Goal: Transaction & Acquisition: Purchase product/service

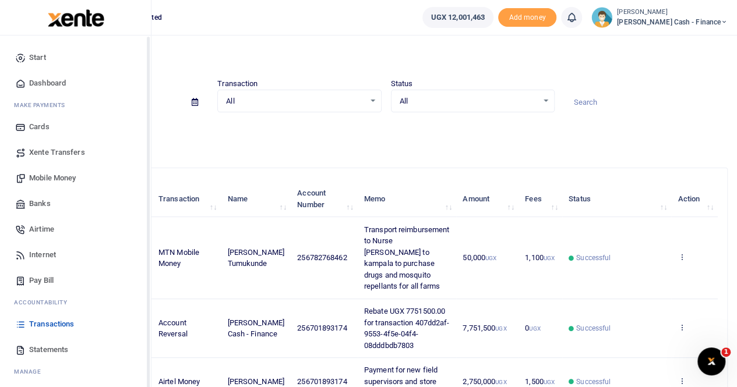
click at [45, 153] on span "Xente Transfers" at bounding box center [57, 153] width 56 height 12
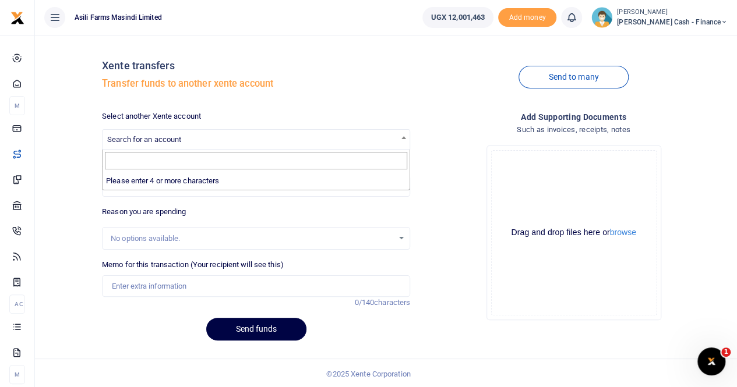
click at [133, 134] on span "Search for an account" at bounding box center [256, 139] width 307 height 18
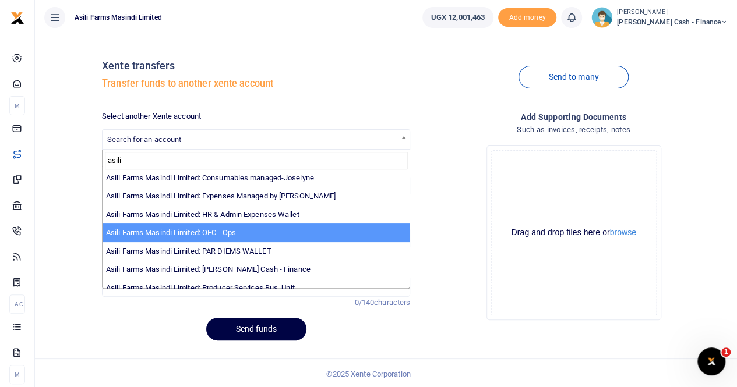
scroll to position [85, 0]
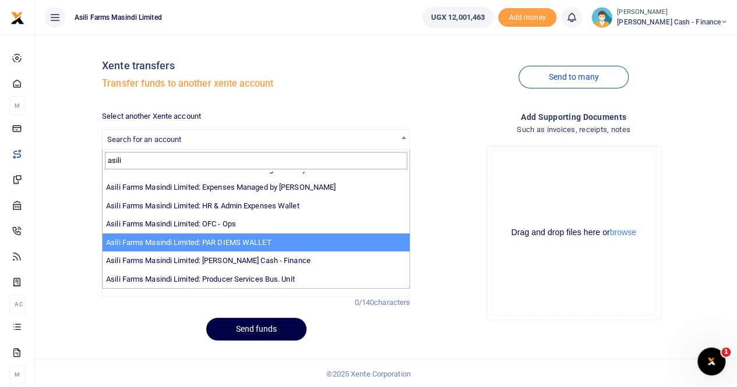
type input "asili"
select select "3369"
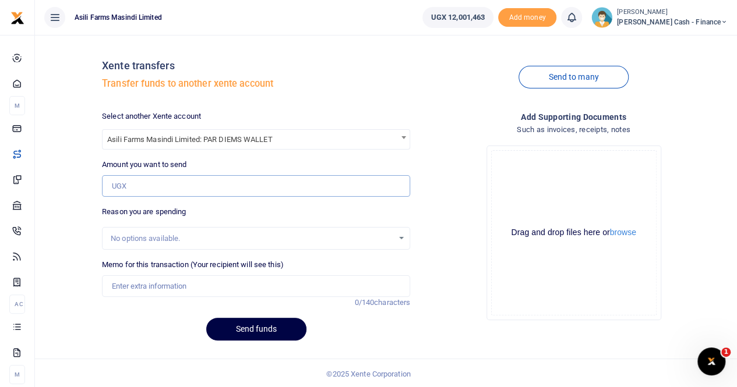
click at [136, 188] on input "Amount you want to send" at bounding box center [256, 186] width 308 height 22
type input "270,000"
click at [168, 284] on input "Memo for this transaction (Your recipient will see this)" at bounding box center [256, 286] width 308 height 22
type input "Transfer tp perdium wallet from Finance"
click at [618, 229] on button "browse" at bounding box center [623, 232] width 26 height 9
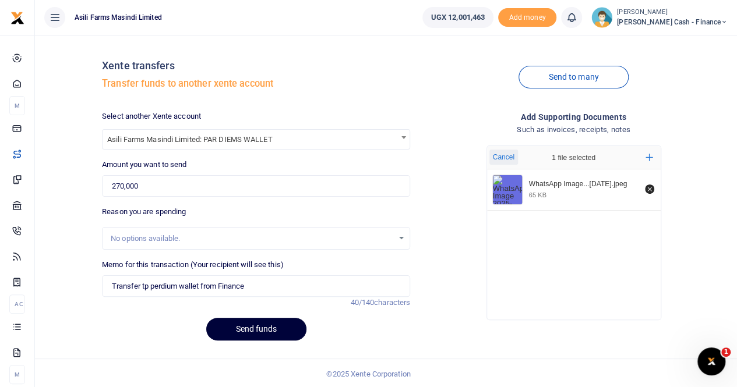
scroll to position [1, 0]
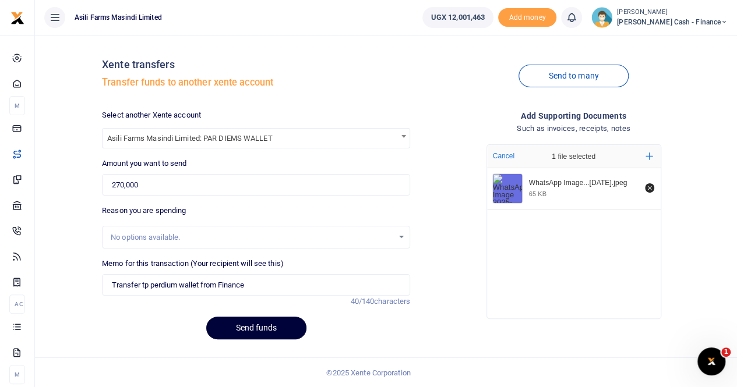
click at [239, 326] on button "Send funds" at bounding box center [256, 328] width 100 height 23
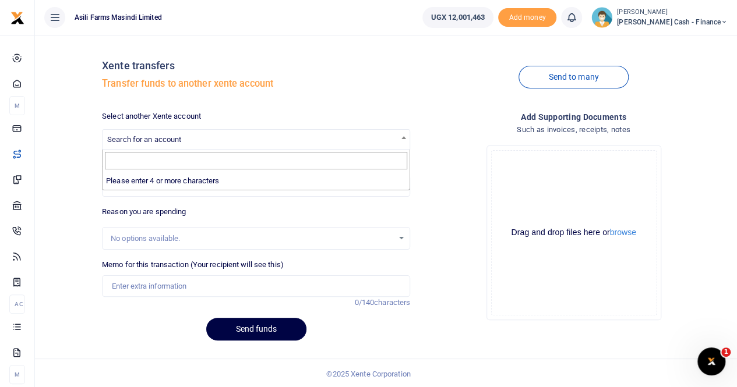
click at [142, 140] on span "Search for an account" at bounding box center [144, 139] width 74 height 9
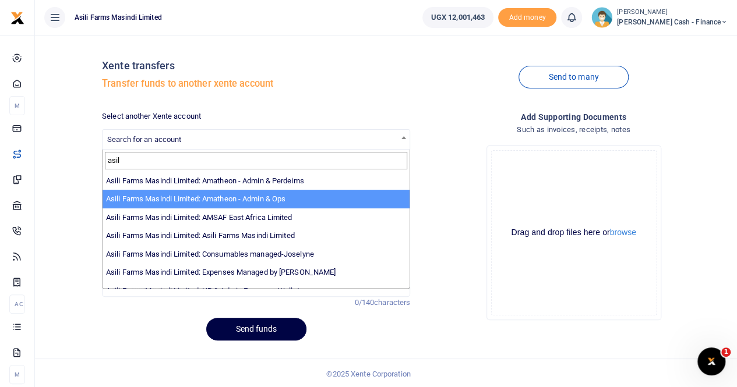
type input "asil"
select select "3989"
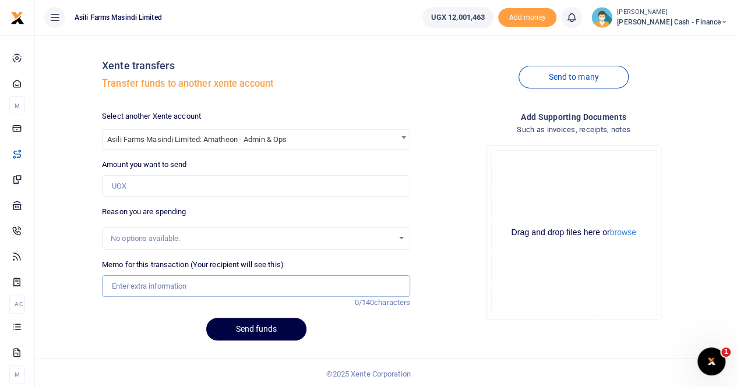
click at [143, 284] on input "Memo for this transaction (Your recipient will see this)" at bounding box center [256, 286] width 308 height 22
click at [156, 288] on input "Memo for this transaction (Your recipient will see this)" at bounding box center [256, 286] width 308 height 22
click at [129, 187] on input "Amount you want to send" at bounding box center [256, 186] width 308 height 22
paste input "2,360,000"
type input "2,360,000"
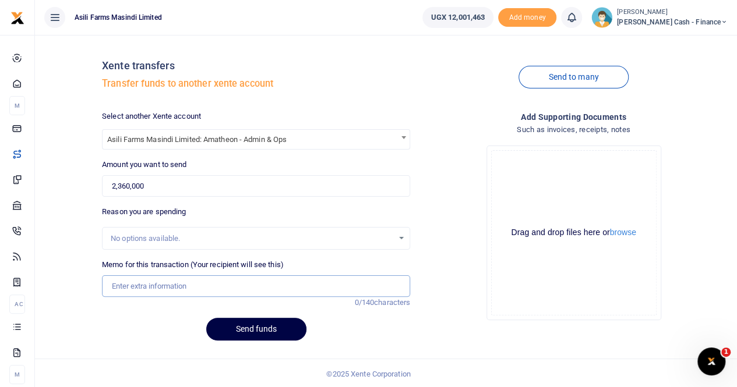
click at [132, 285] on input "Memo for this transaction (Your recipient will see this)" at bounding box center [256, 286] width 308 height 22
click at [225, 288] on input "Transfer to Amatheon for" at bounding box center [256, 286] width 308 height 22
paste input "Earthing Materials for Lutara Weighbridge and Control Panel section"
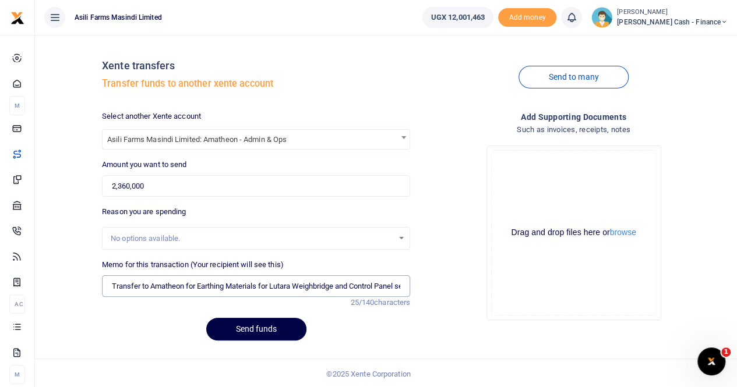
scroll to position [0, 26]
type input "Transfer to Amatheon for Earthing Materials for Lutara Weighbridge and Control …"
click at [625, 233] on button "browse" at bounding box center [623, 232] width 26 height 9
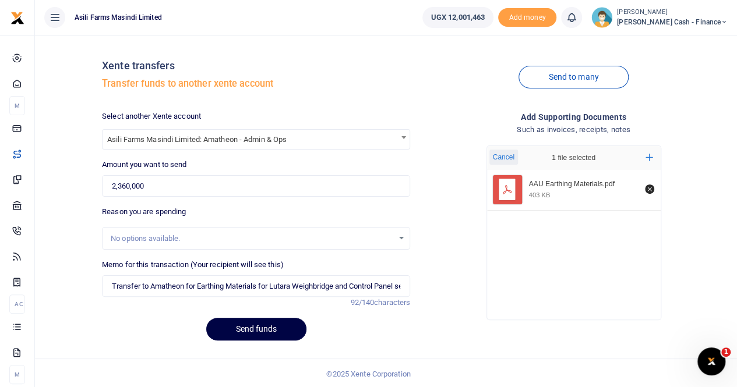
scroll to position [1, 0]
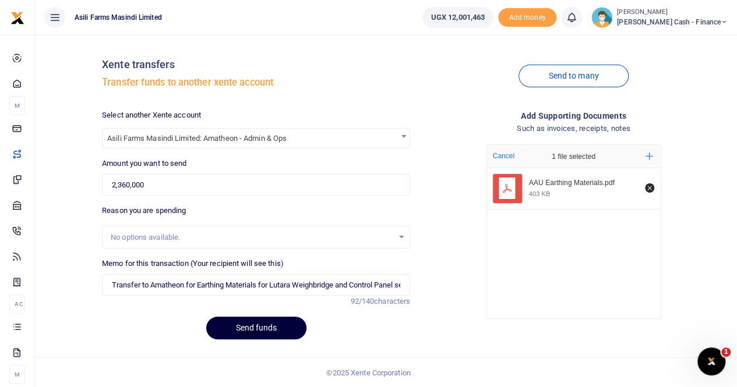
click at [260, 325] on button "Send funds" at bounding box center [256, 328] width 100 height 23
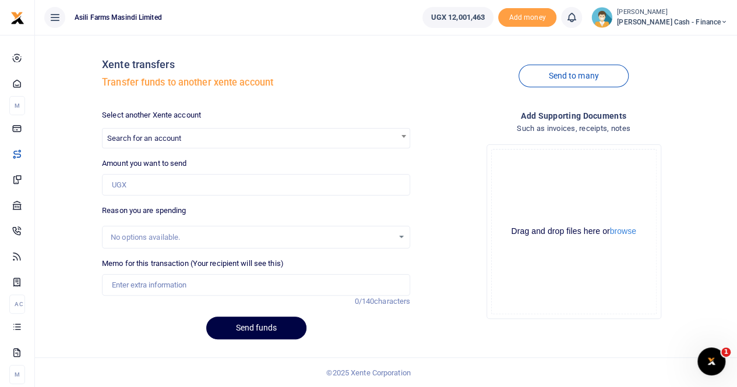
click at [441, 87] on div "Send to many" at bounding box center [573, 76] width 317 height 66
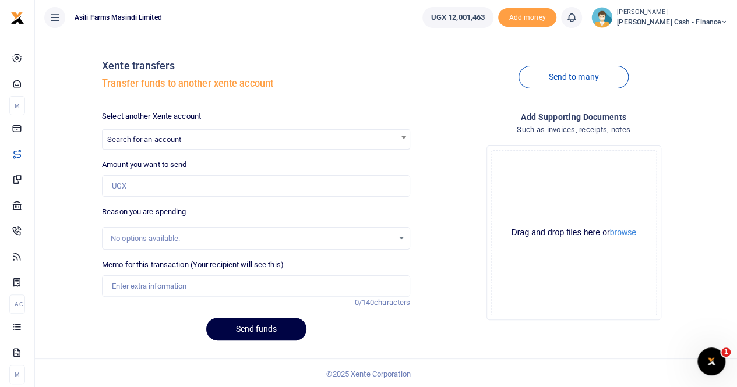
click at [284, 264] on label "Memo for this transaction (Your recipient will see this)" at bounding box center [193, 265] width 182 height 12
click at [284, 275] on input "Memo for this transaction (Your recipient will see this)" at bounding box center [256, 286] width 308 height 22
click at [515, 297] on div "Drag and drop files here or browse Powered by Uppy" at bounding box center [573, 232] width 165 height 165
click at [125, 133] on span "Search for an account" at bounding box center [256, 139] width 307 height 18
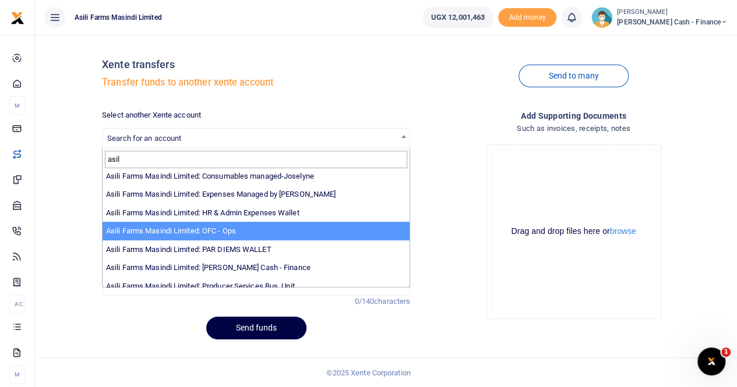
scroll to position [85, 0]
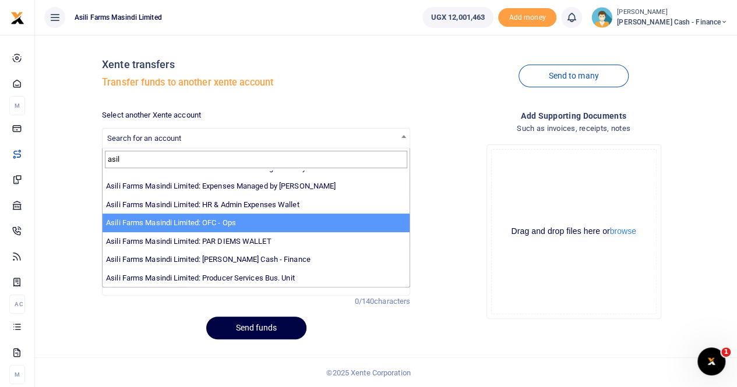
type input "asil"
select select "4038"
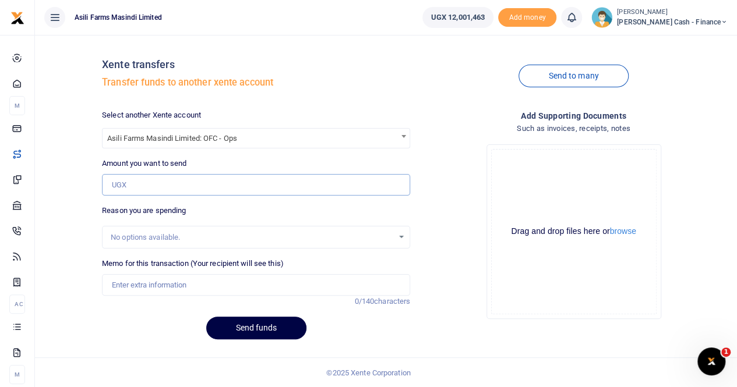
click at [160, 186] on input "Amount you want to send" at bounding box center [256, 185] width 308 height 22
type input "270,000"
click at [167, 288] on input "Memo for this transaction (Your recipient will see this)" at bounding box center [256, 285] width 308 height 22
click at [204, 285] on input "Transfer to OFC for perdium from Finance" at bounding box center [256, 285] width 308 height 22
type input "Transfer to OFC for perdiums from Finance"
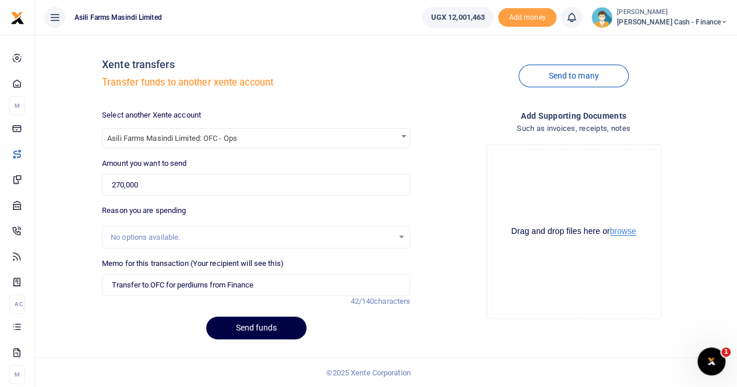
click at [621, 234] on button "browse" at bounding box center [623, 231] width 26 height 9
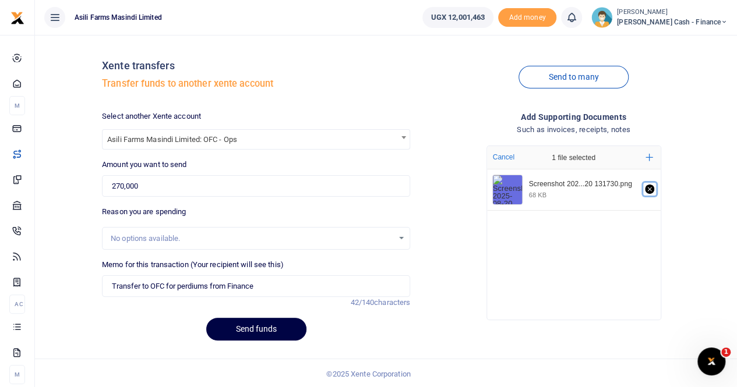
click at [648, 189] on icon "Remove file" at bounding box center [649, 189] width 9 height 9
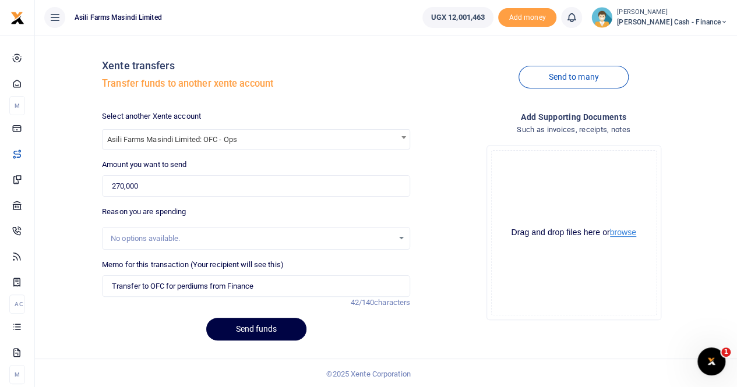
click at [624, 233] on button "browse" at bounding box center [623, 232] width 26 height 9
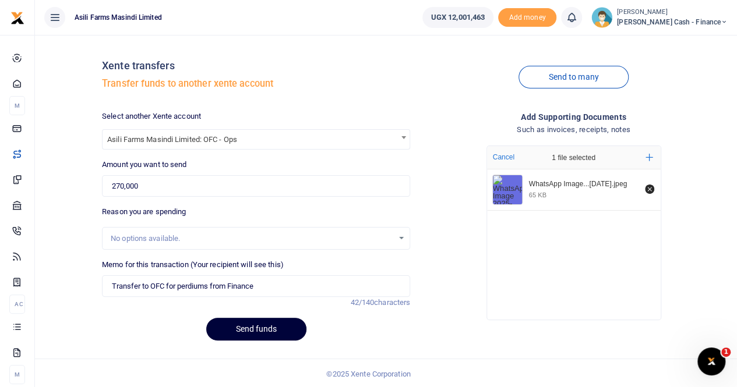
click at [252, 327] on button "Send funds" at bounding box center [256, 329] width 100 height 23
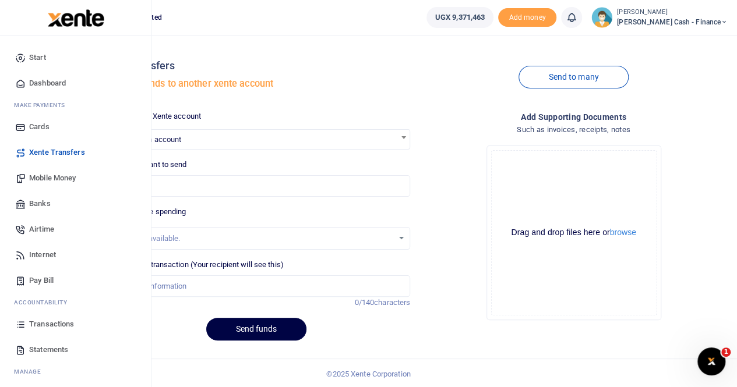
click at [52, 176] on span "Mobile Money" at bounding box center [52, 178] width 47 height 12
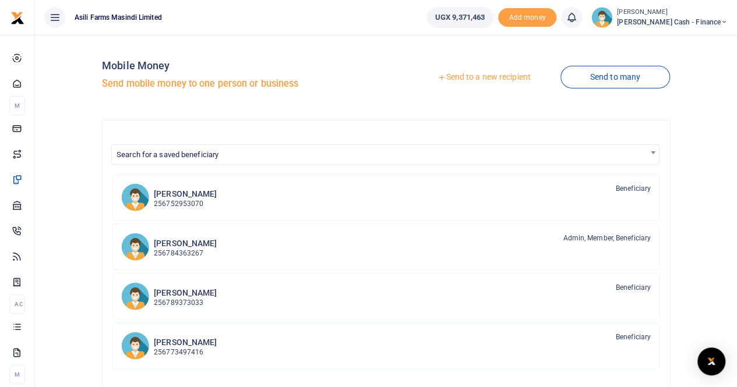
click at [457, 77] on link "Send to a new recipient" at bounding box center [484, 77] width 152 height 21
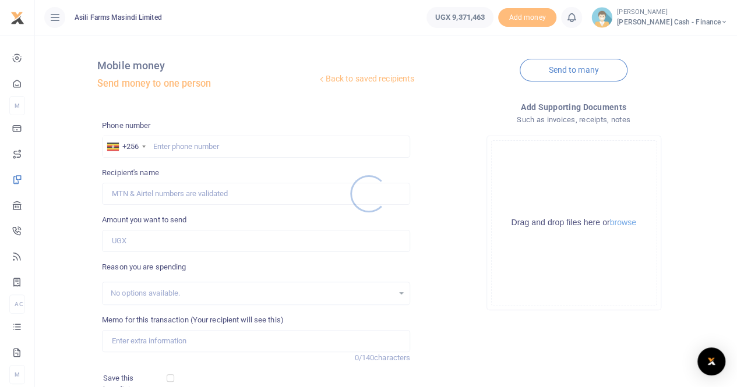
click at [163, 144] on div at bounding box center [368, 193] width 737 height 387
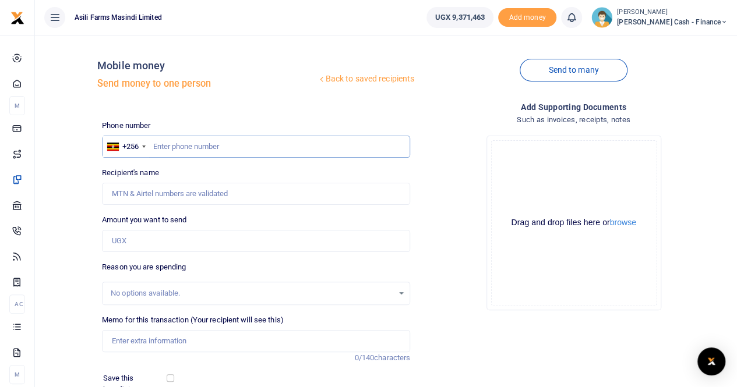
click at [155, 146] on input "text" at bounding box center [256, 147] width 308 height 22
paste input "0784453524"
type input "0784453524"
type input "[PERSON_NAME]"
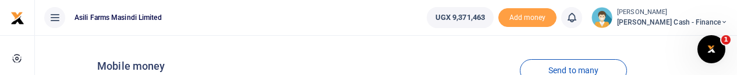
type input "0784453524"
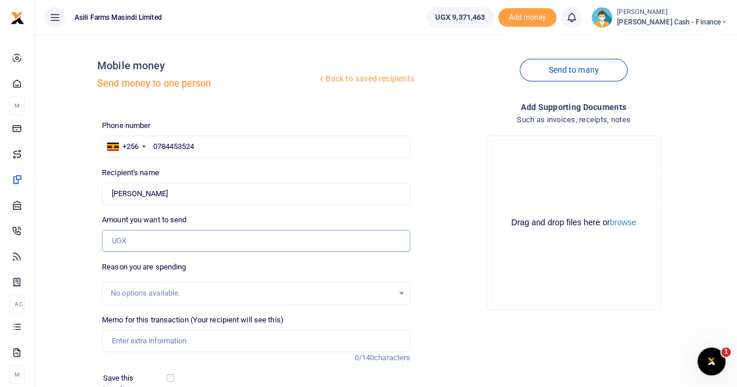
click at [153, 242] on input "Amount you want to send" at bounding box center [256, 241] width 308 height 22
paste input "1,400,000"
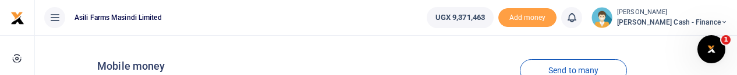
type input "1,400,000"
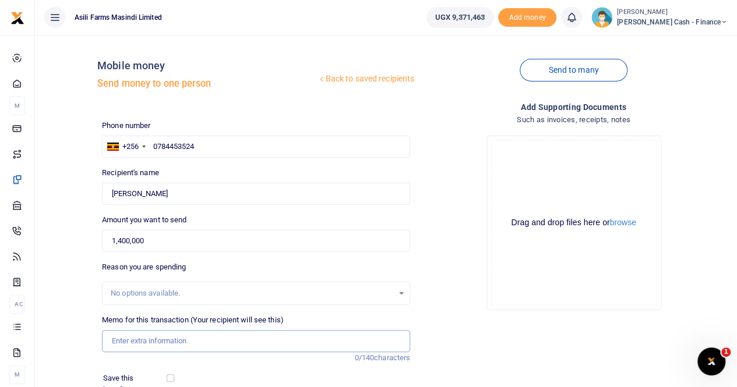
click at [127, 338] on input "Memo for this transaction (Your recipient will see this)" at bounding box center [256, 341] width 308 height 22
paste input "PALLETS FOR GRAIN HANDLING AT WINGREENS"
click at [631, 223] on button "browse" at bounding box center [623, 222] width 26 height 9
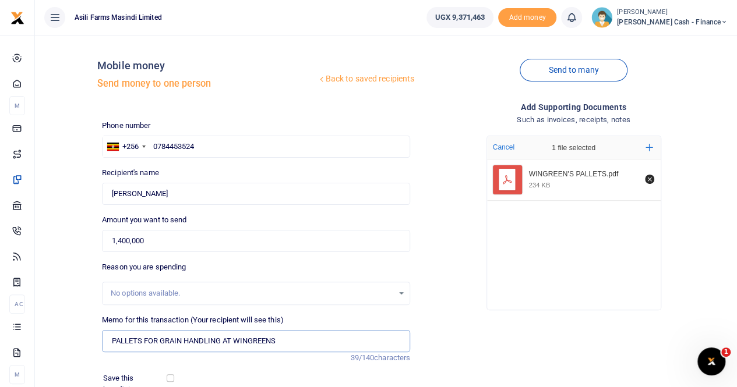
click at [288, 337] on input "PALLETS FOR GRAIN HANDLING AT WINGREENS" at bounding box center [256, 341] width 308 height 22
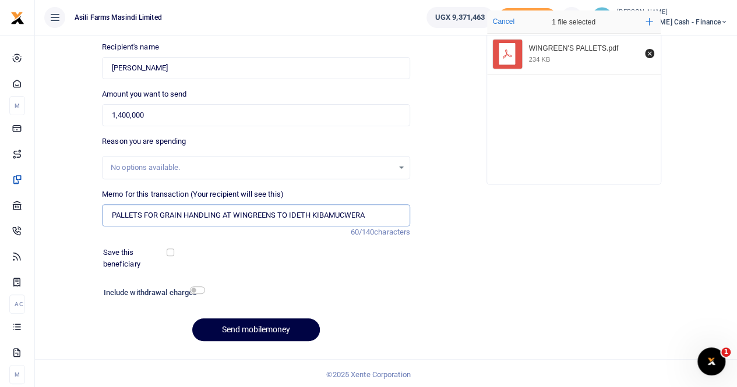
scroll to position [127, 0]
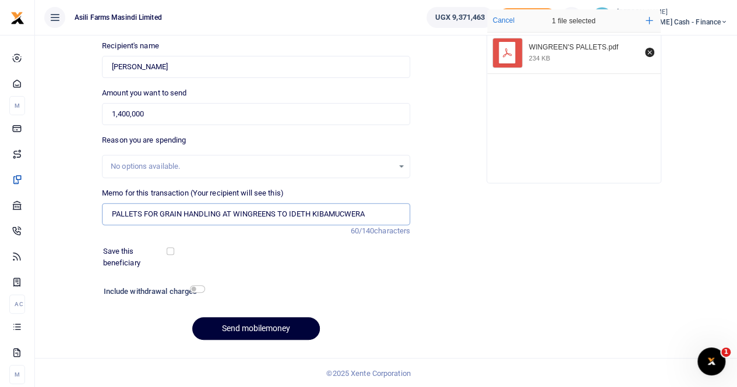
type input "PALLETS FOR GRAIN HANDLING AT WINGREENS TO IDETH KIBAMUCWERA"
drag, startPoint x: 256, startPoint y: 330, endPoint x: 294, endPoint y: 333, distance: 37.4
click at [257, 330] on button "Send mobilemoney" at bounding box center [256, 328] width 128 height 23
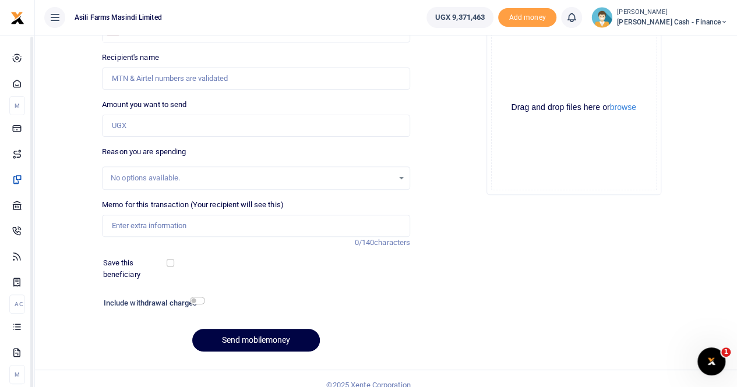
scroll to position [116, 0]
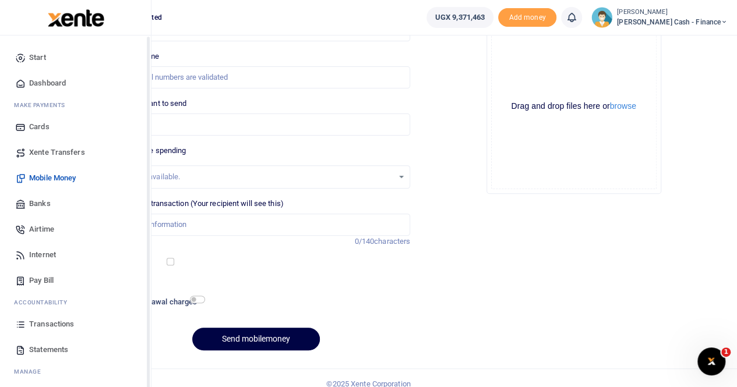
click at [44, 322] on span "Transactions" at bounding box center [51, 325] width 45 height 12
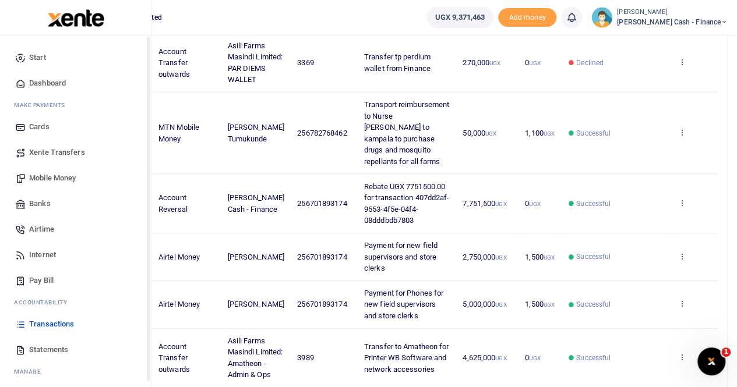
scroll to position [291, 0]
click at [41, 323] on span "Transactions" at bounding box center [51, 325] width 45 height 12
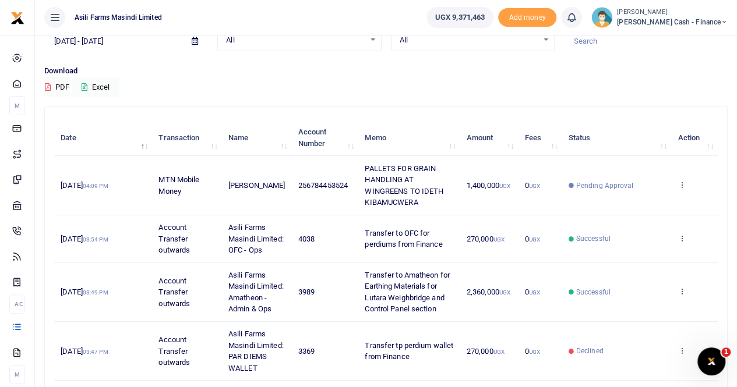
scroll to position [58, 0]
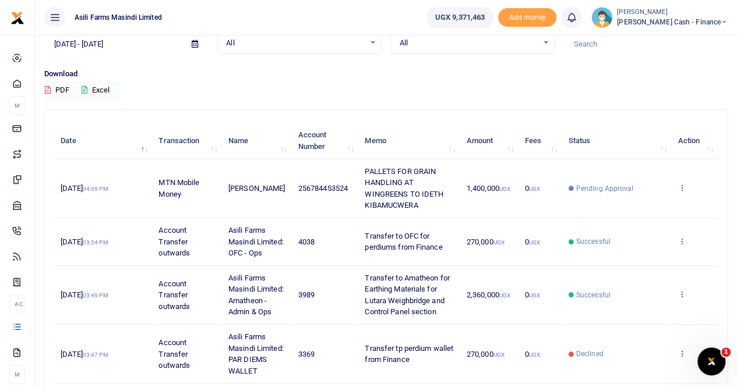
click at [380, 74] on p "Download" at bounding box center [385, 74] width 683 height 12
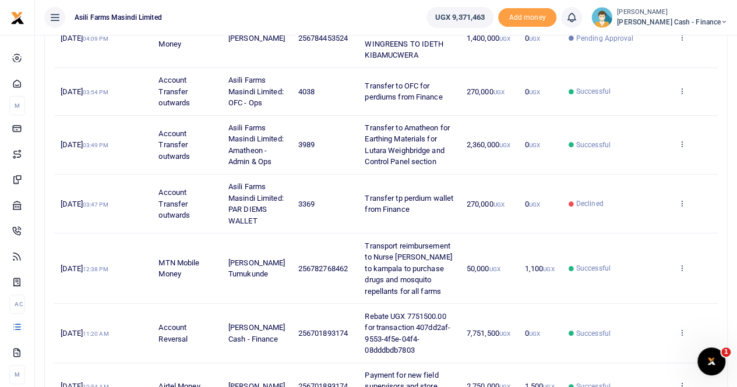
scroll to position [233, 0]
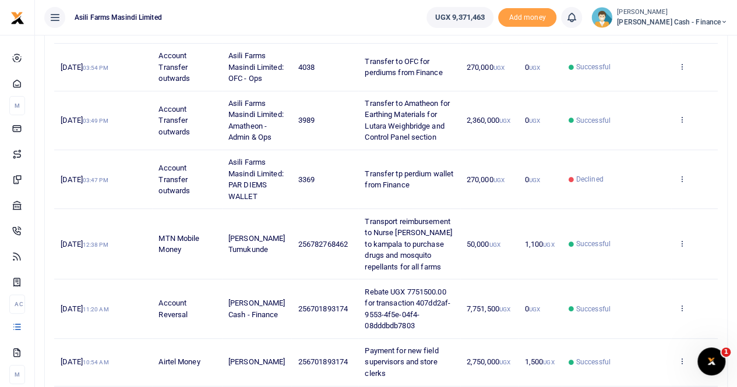
click at [270, 280] on td "[PERSON_NAME] Tumukunde" at bounding box center [257, 244] width 70 height 70
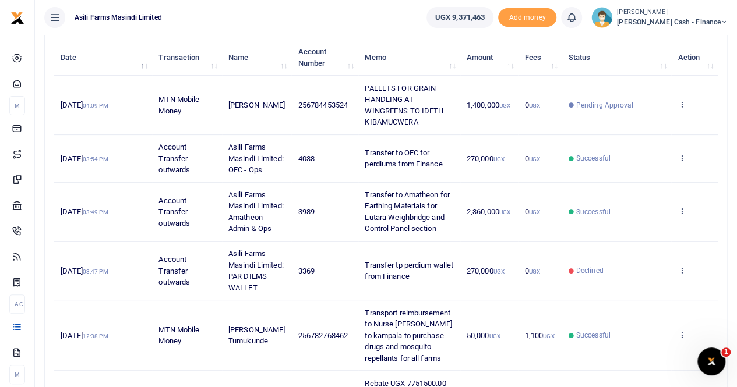
scroll to position [0, 0]
